Goal: Information Seeking & Learning: Learn about a topic

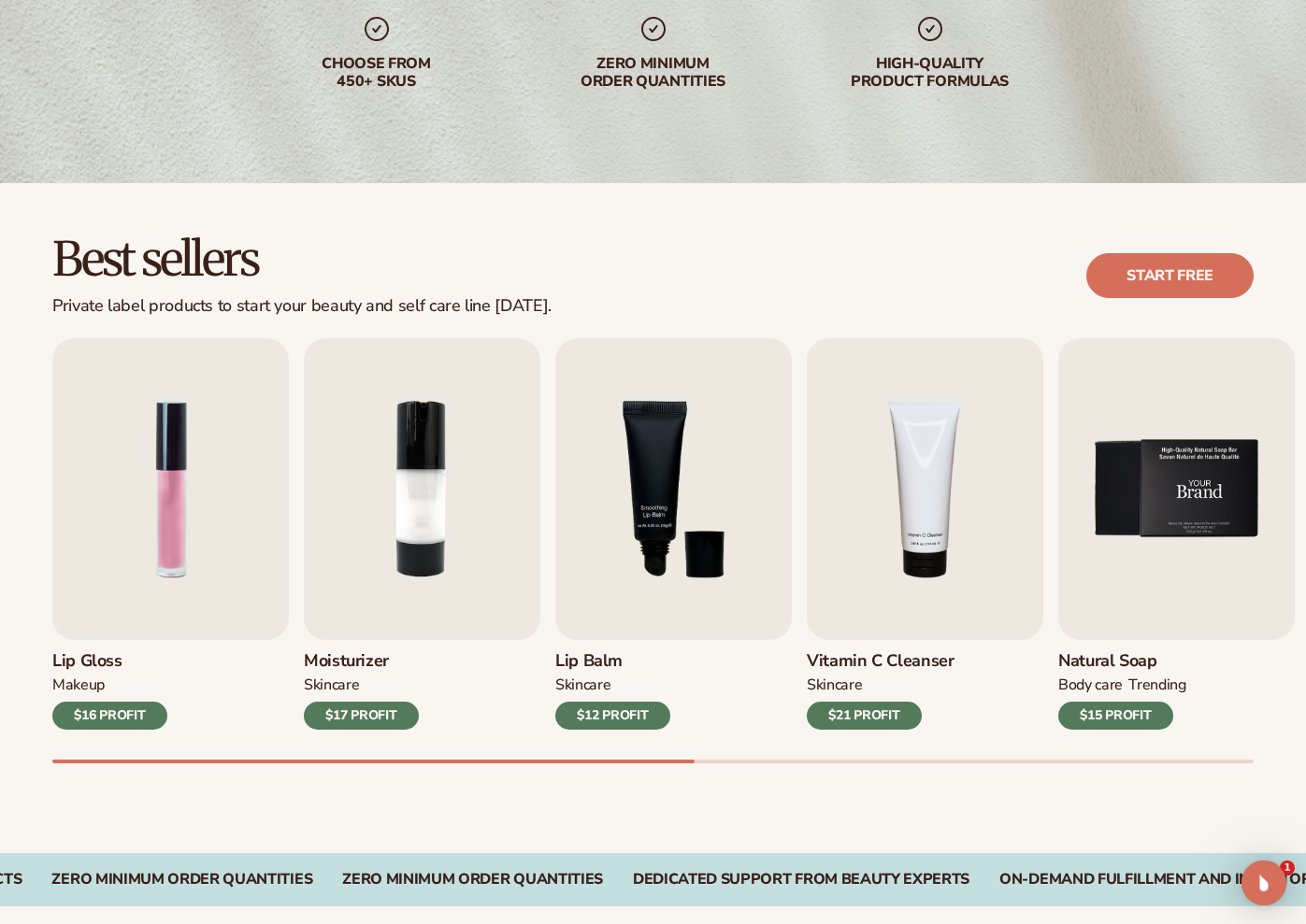
click at [1122, 497] on img "5 / 9" at bounding box center [1177, 490] width 236 height 302
click at [1145, 710] on div "$15 PROFIT" at bounding box center [1116, 716] width 115 height 28
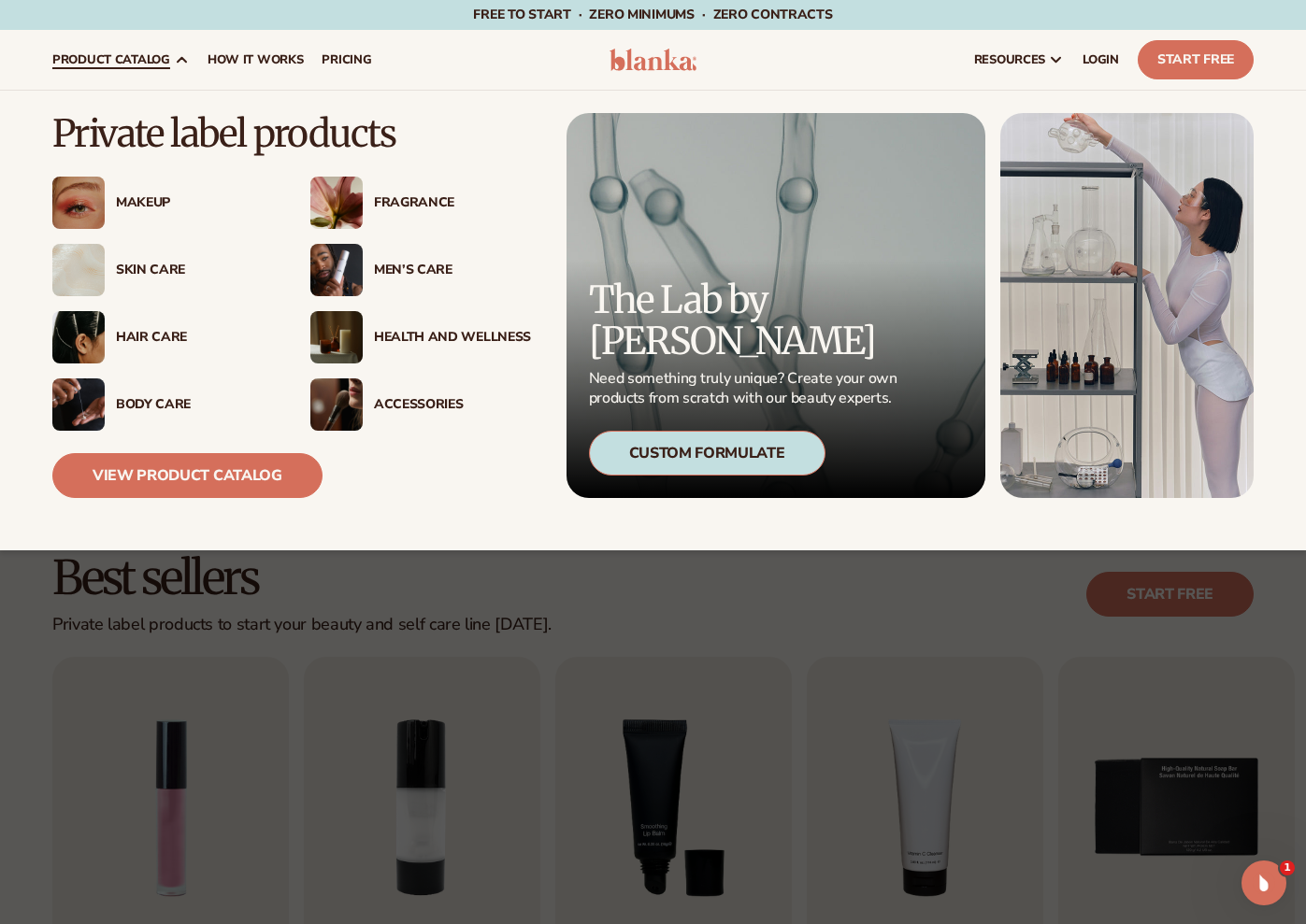
click at [147, 273] on div "Skin Care" at bounding box center [194, 270] width 157 height 16
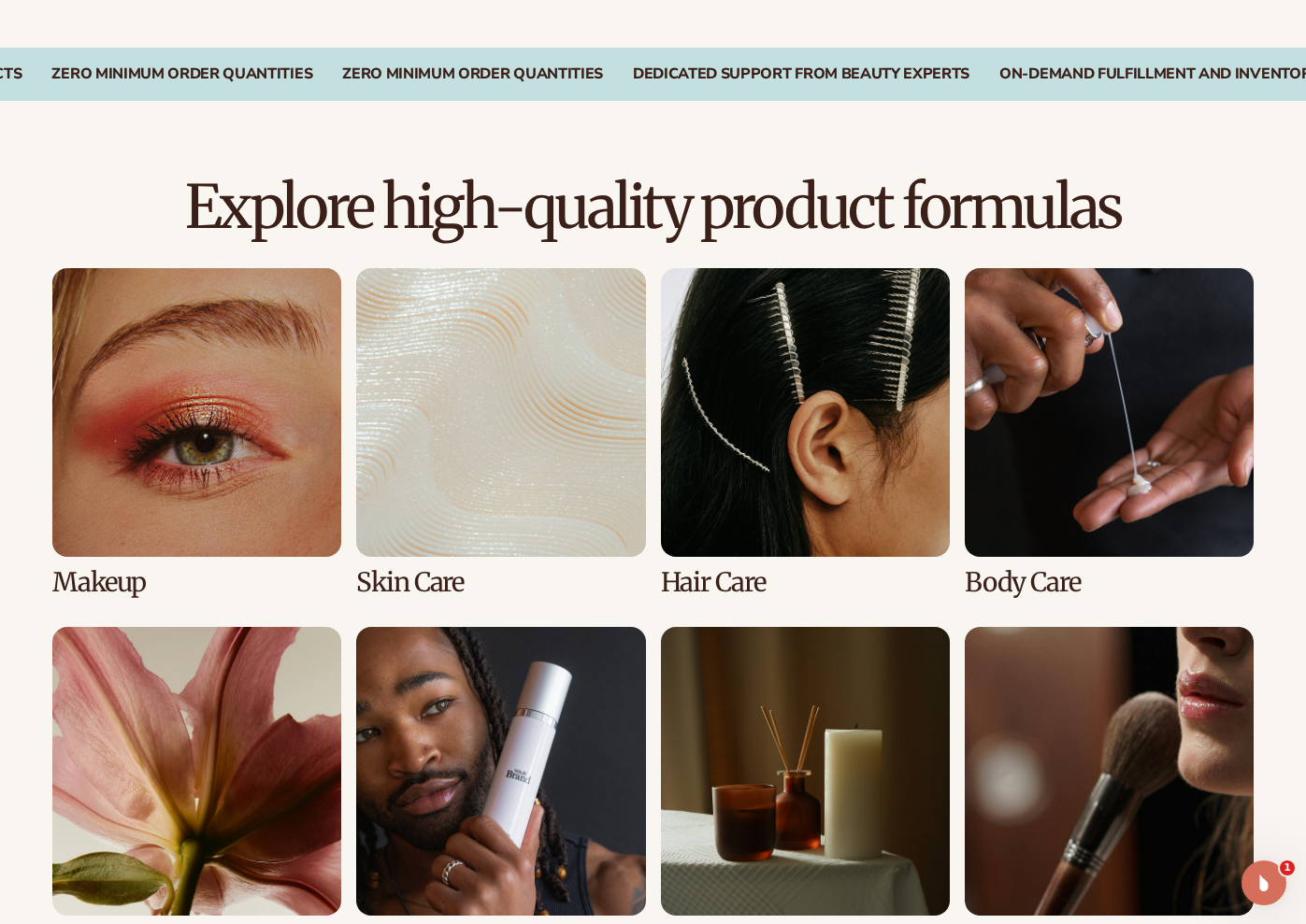
scroll to position [1319, 0]
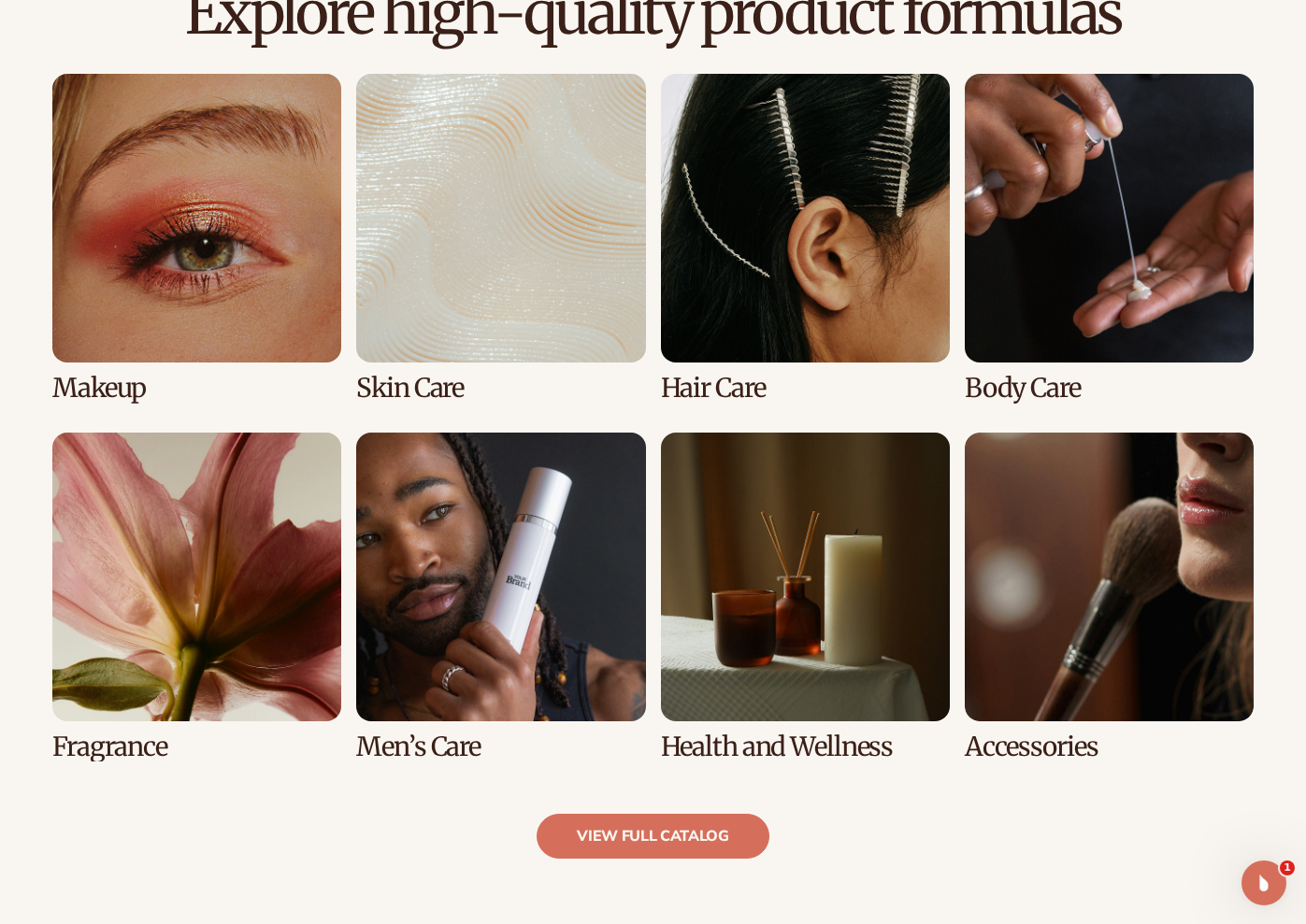
click at [772, 614] on link "7 / 8" at bounding box center [805, 597] width 289 height 329
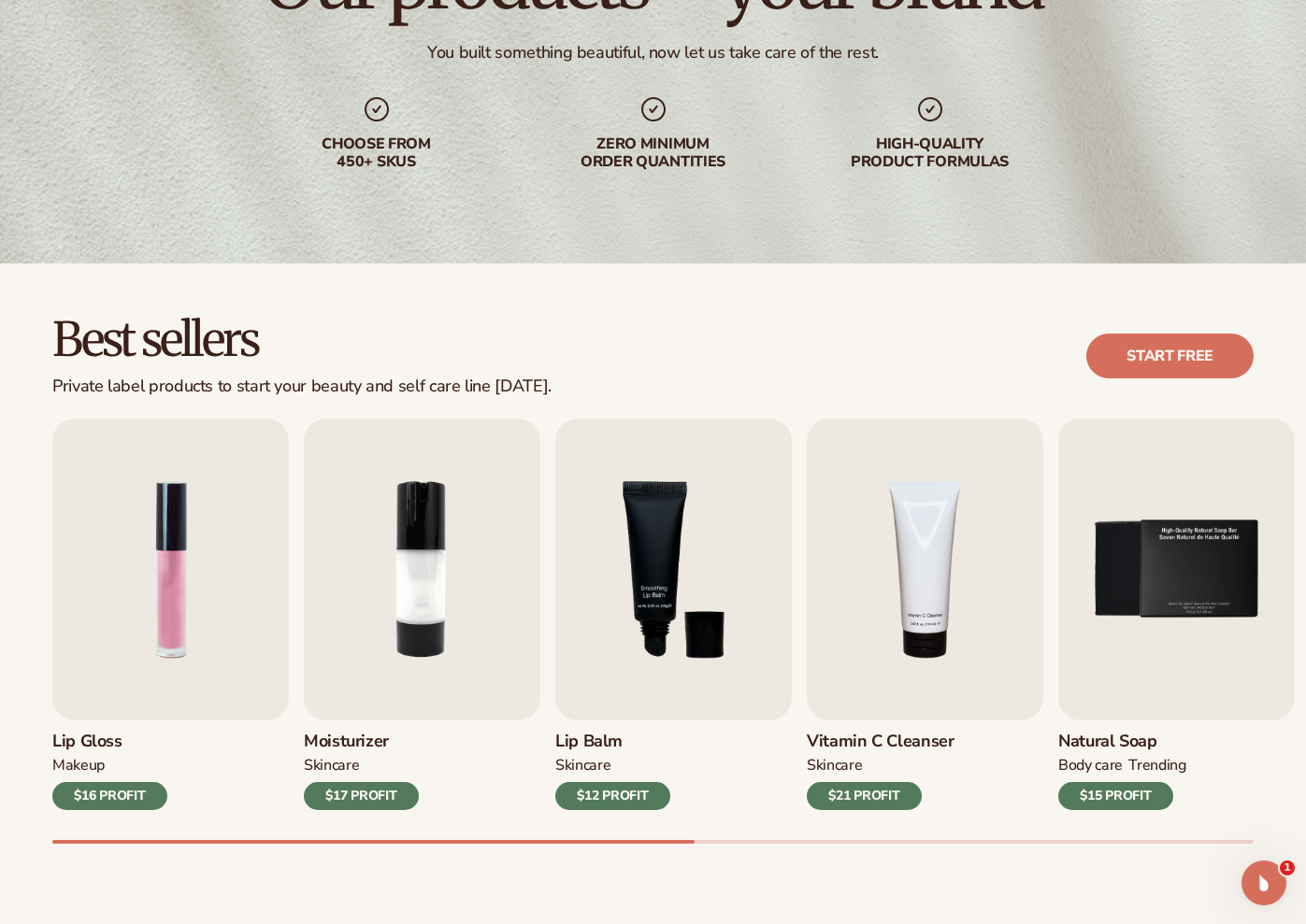
scroll to position [252, 0]
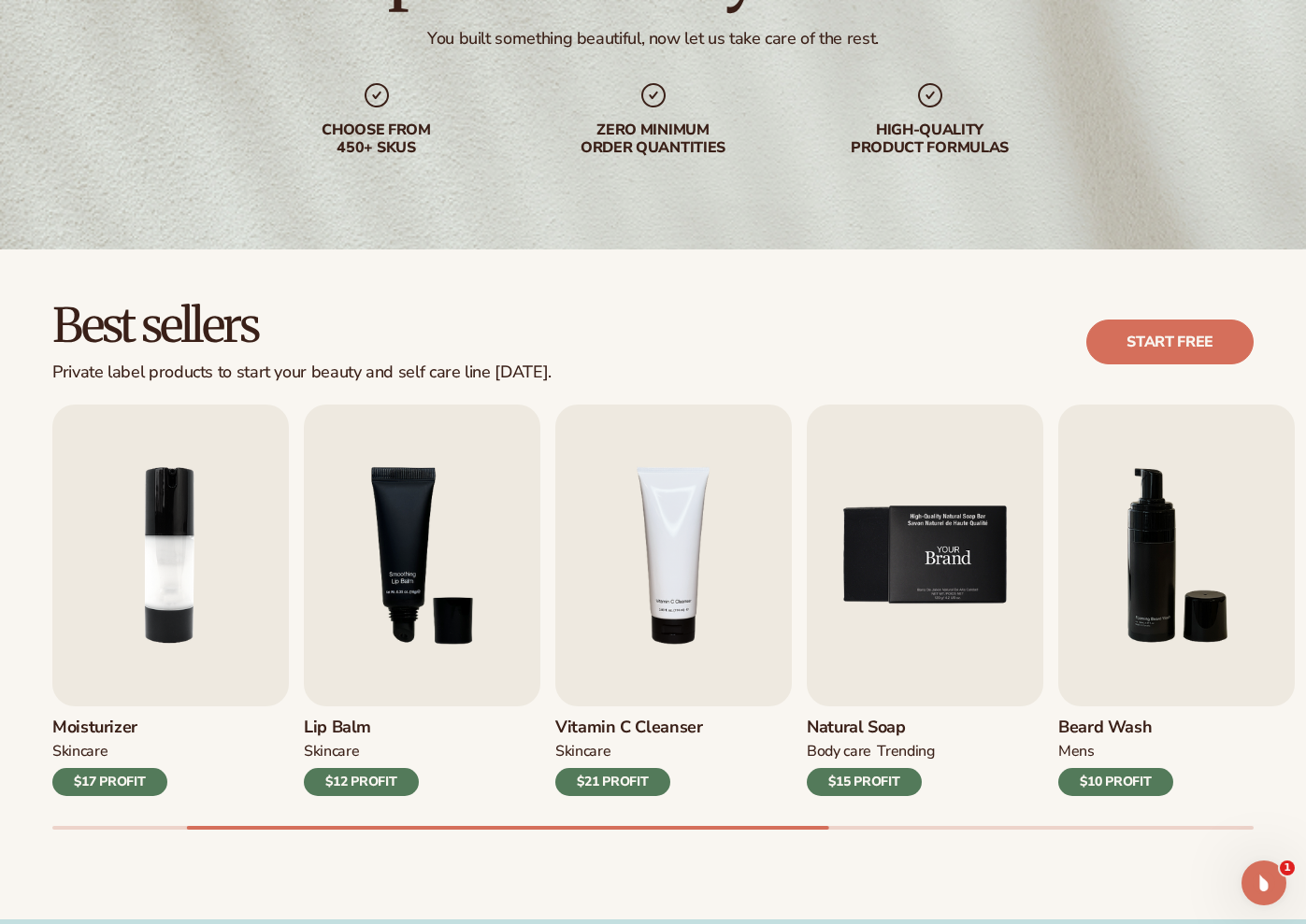
click at [898, 575] on img "5 / 9" at bounding box center [925, 555] width 236 height 302
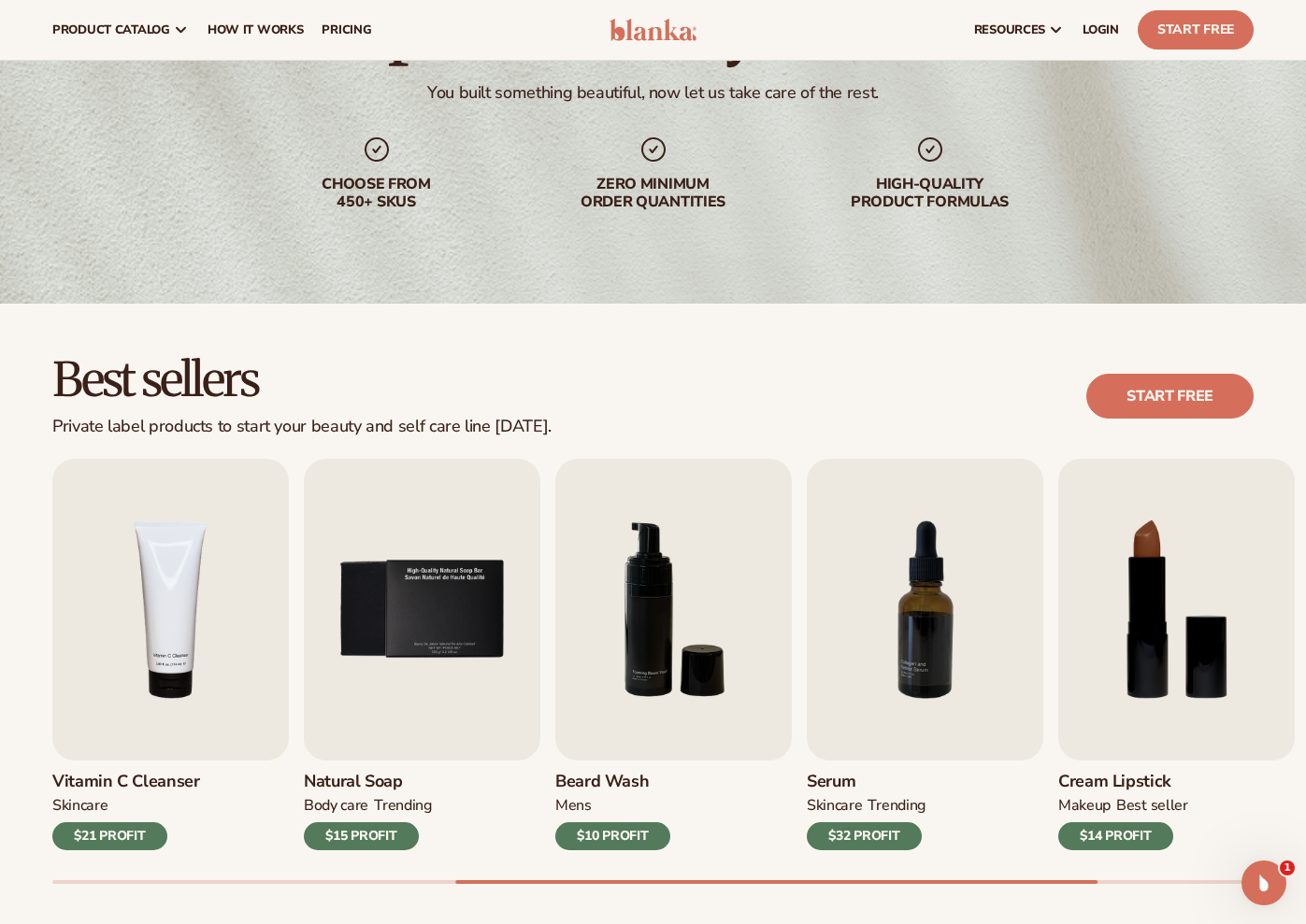
scroll to position [0, 0]
